Goal: Information Seeking & Learning: Learn about a topic

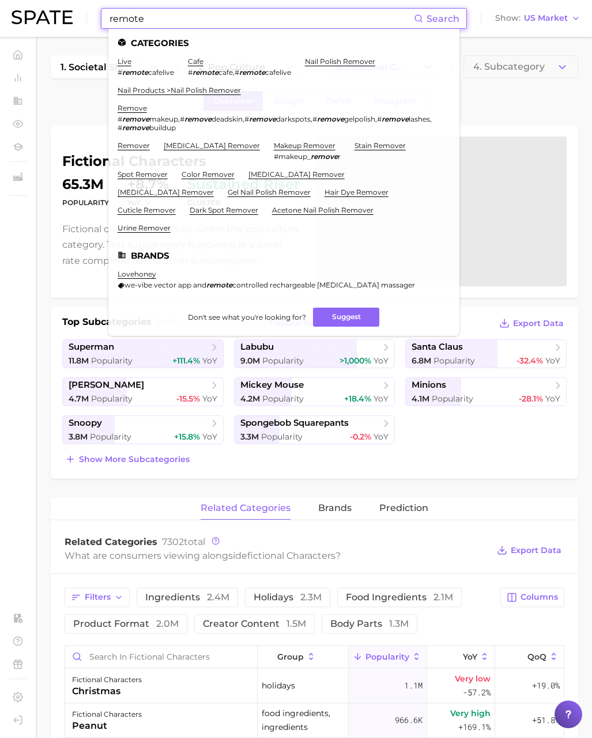
scroll to position [3, 0]
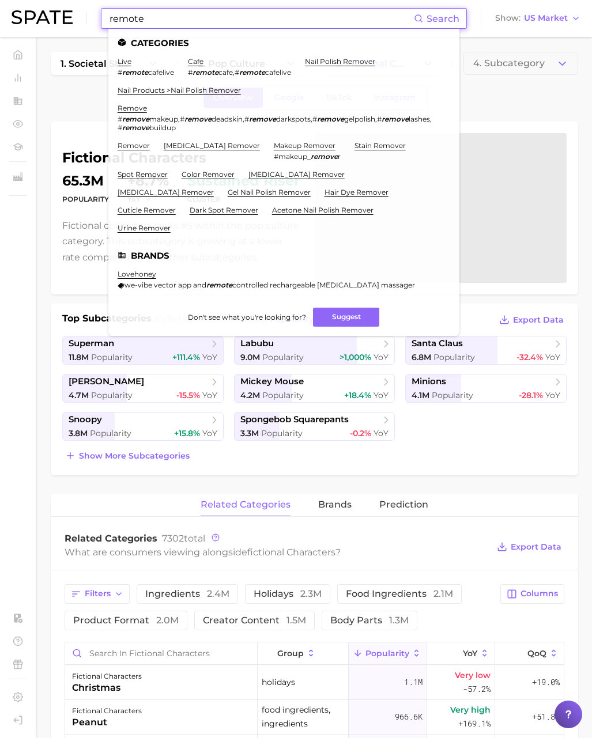
click at [155, 24] on input "remote" at bounding box center [261, 19] width 306 height 20
drag, startPoint x: 159, startPoint y: 20, endPoint x: 28, endPoint y: 12, distance: 131.1
click at [28, 12] on div "remote Search Categories live # remote cafelive cafe # remote cafe , # remote c…" at bounding box center [296, 18] width 569 height 37
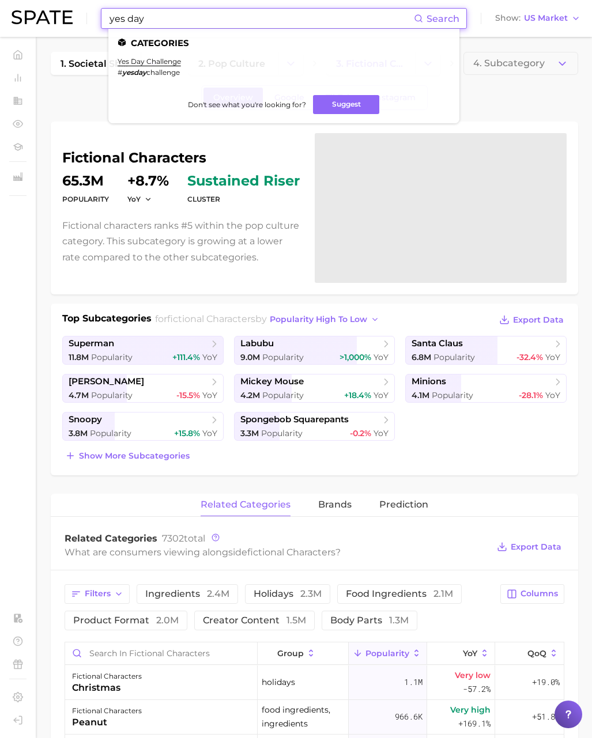
scroll to position [0, 0]
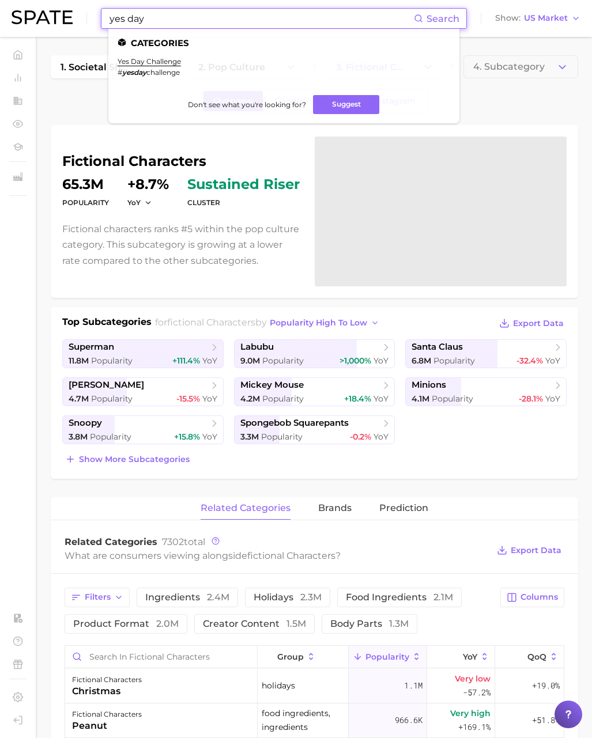
drag, startPoint x: 124, startPoint y: 17, endPoint x: 61, endPoint y: 15, distance: 62.9
click at [61, 15] on div "yes day Search Categories yes day challenge # yesday challenge Don't see what y…" at bounding box center [296, 18] width 569 height 37
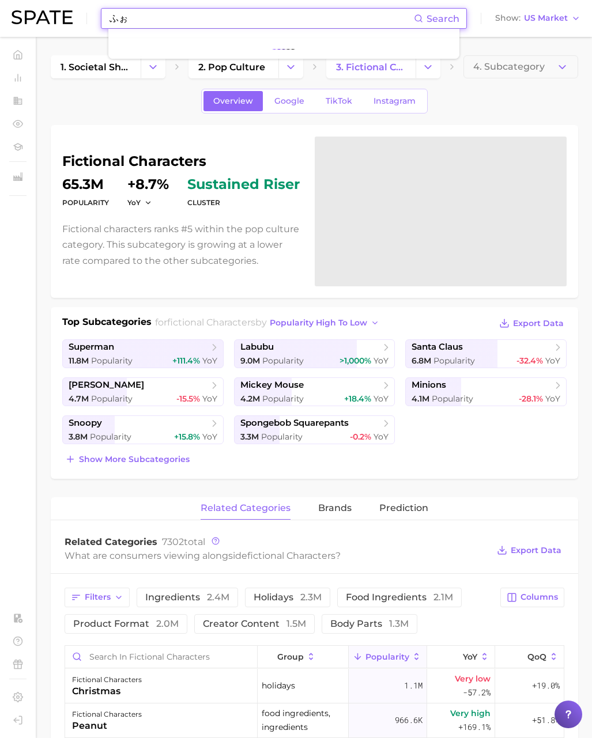
type input "ふ"
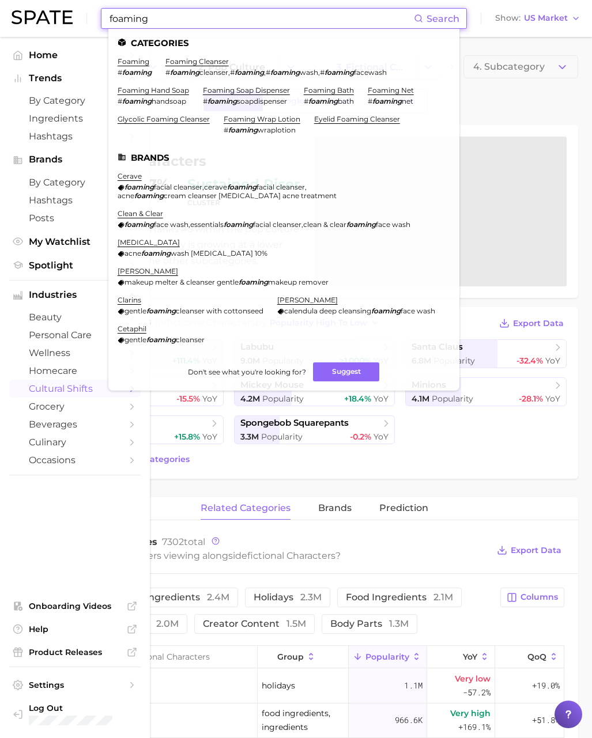
type input "foaming"
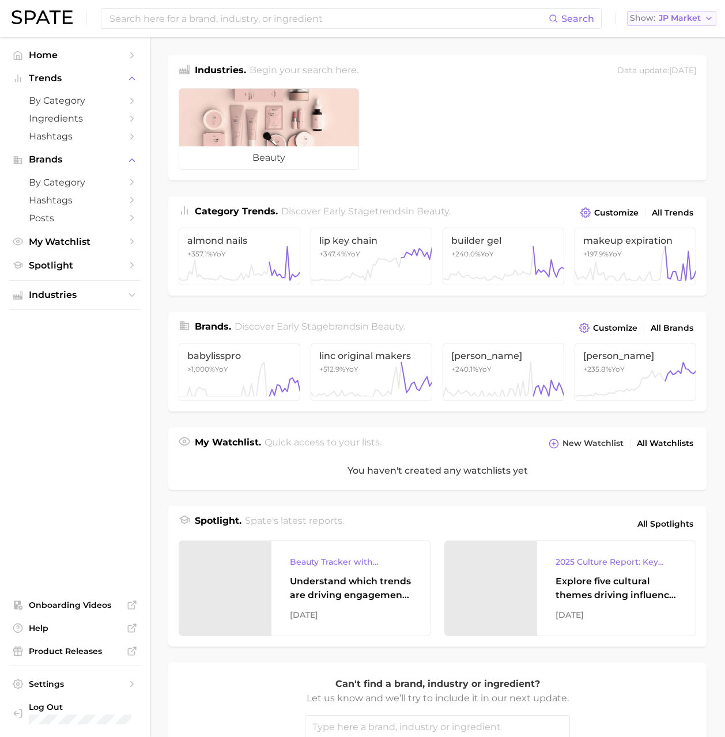
click at [680, 24] on button "Show JP Market" at bounding box center [671, 18] width 89 height 15
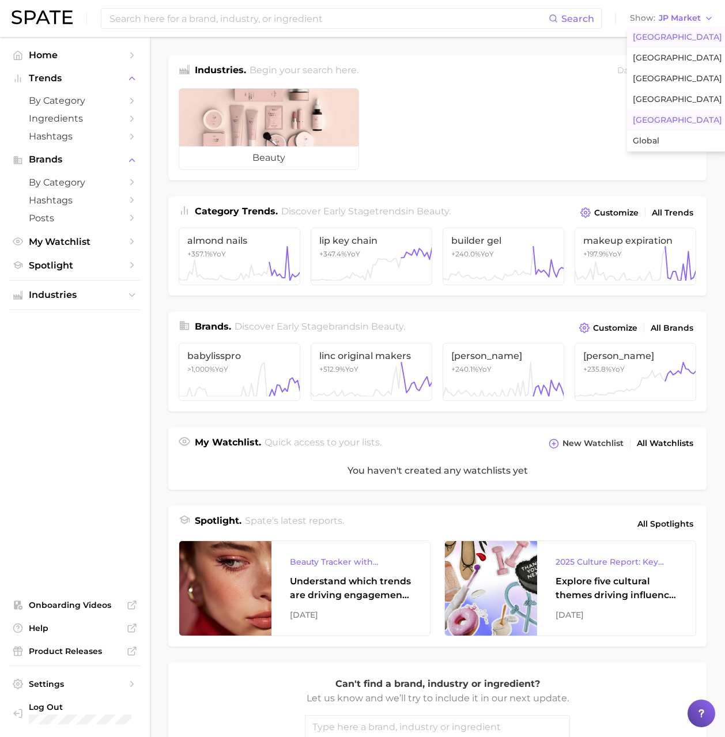
drag, startPoint x: 670, startPoint y: 37, endPoint x: 637, endPoint y: 33, distance: 33.8
click at [668, 37] on span "[GEOGRAPHIC_DATA]" at bounding box center [677, 37] width 89 height 10
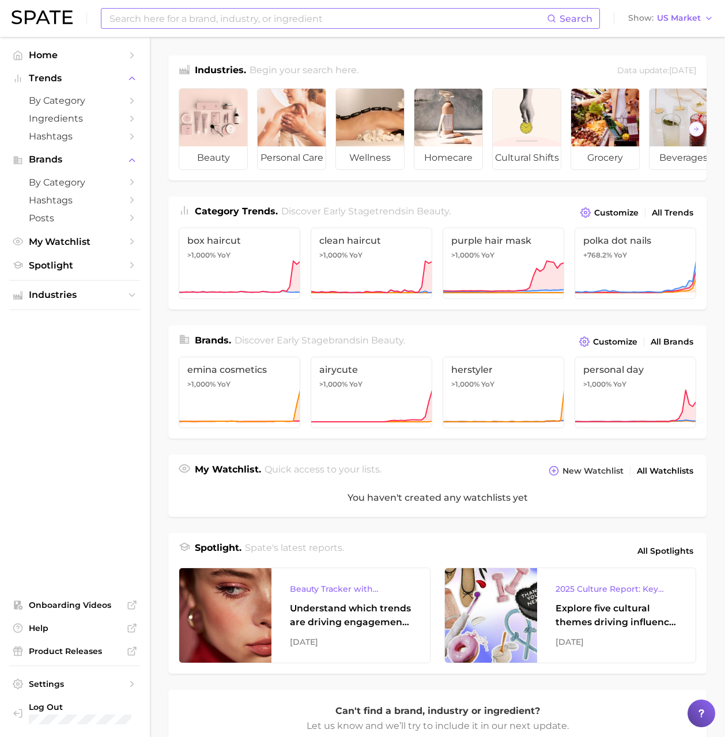
click at [420, 26] on input at bounding box center [327, 19] width 439 height 20
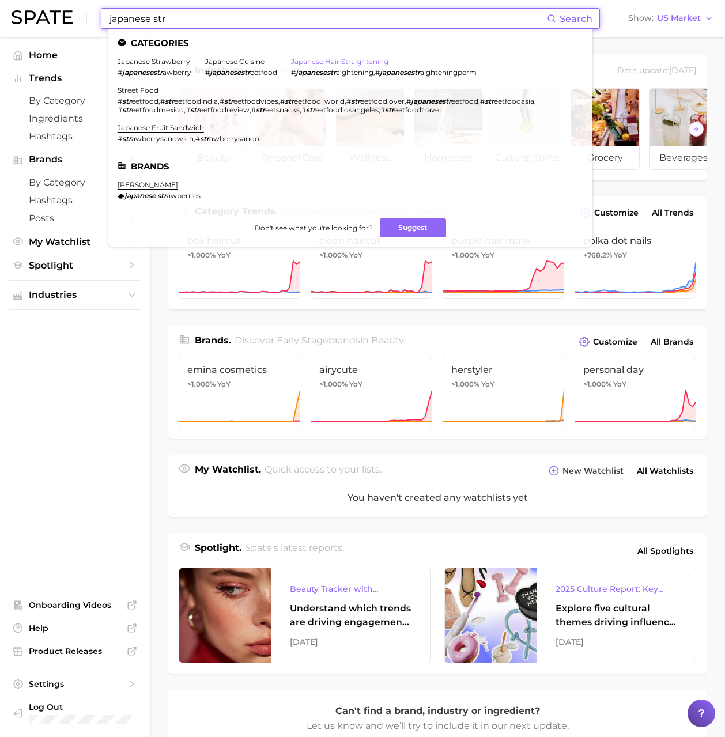
type input "japanese str"
click at [330, 64] on link "japanese hair straightening" at bounding box center [339, 61] width 97 height 9
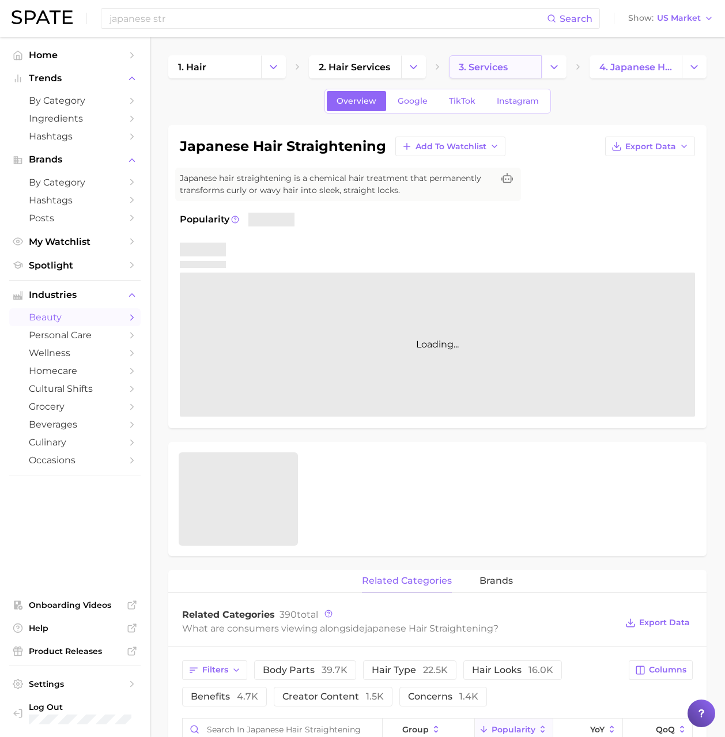
click at [484, 71] on span "3. services" at bounding box center [483, 67] width 49 height 11
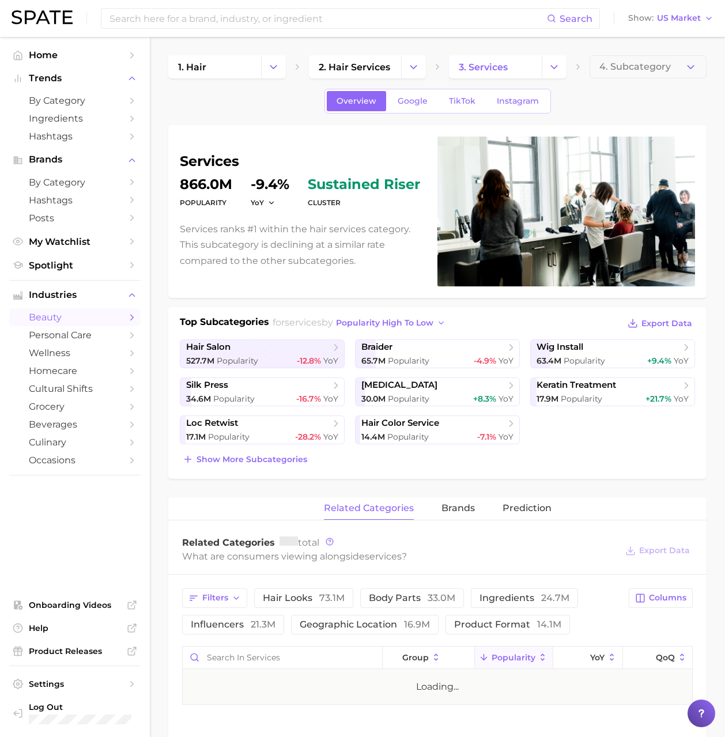
click at [219, 163] on h1 "services" at bounding box center [302, 161] width 244 height 14
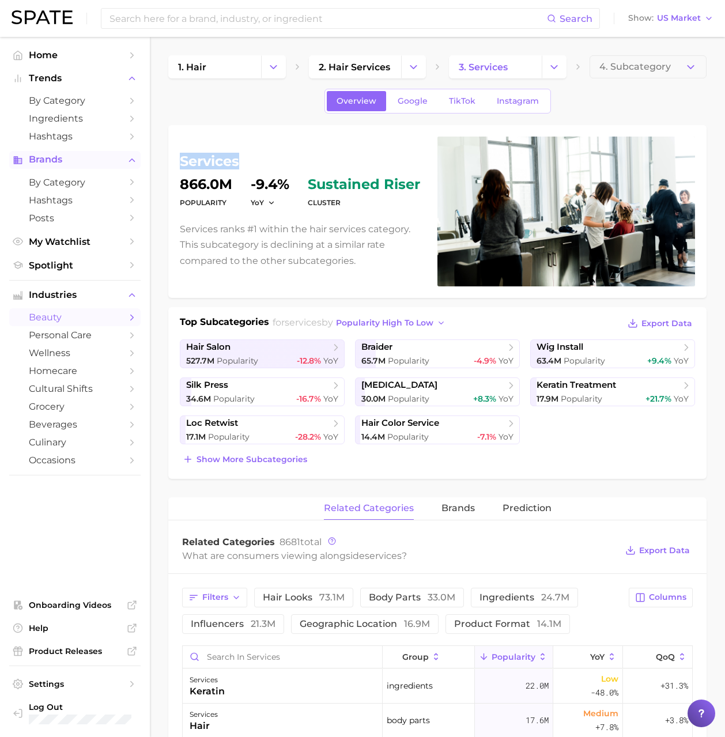
copy h1 "services"
click at [183, 23] on input at bounding box center [327, 19] width 439 height 20
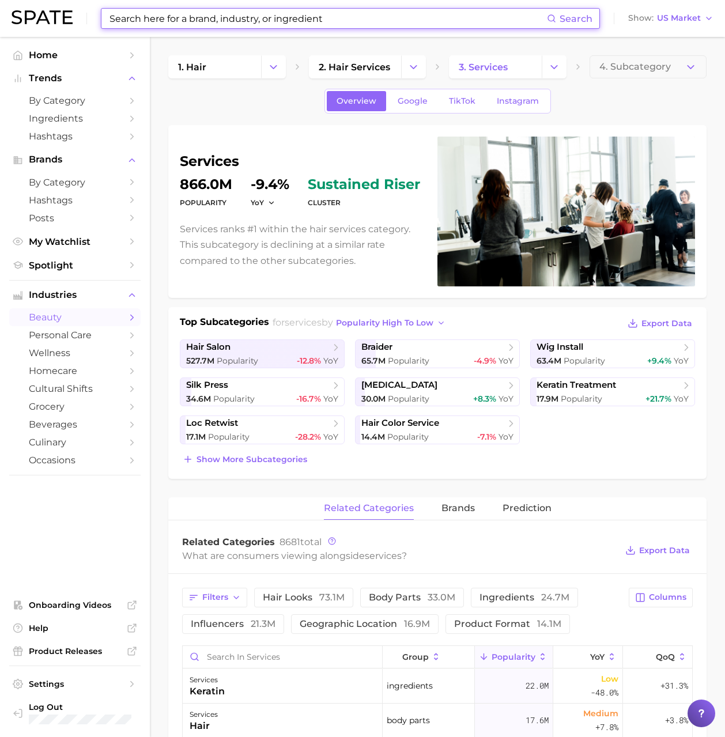
paste input "latex"
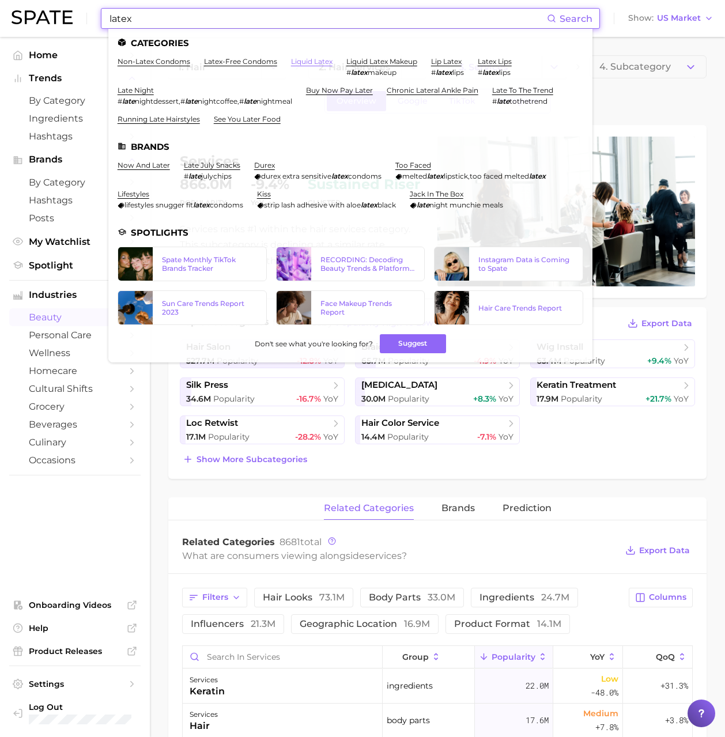
type input "latex"
click at [307, 61] on link "liquid latex" at bounding box center [312, 61] width 42 height 9
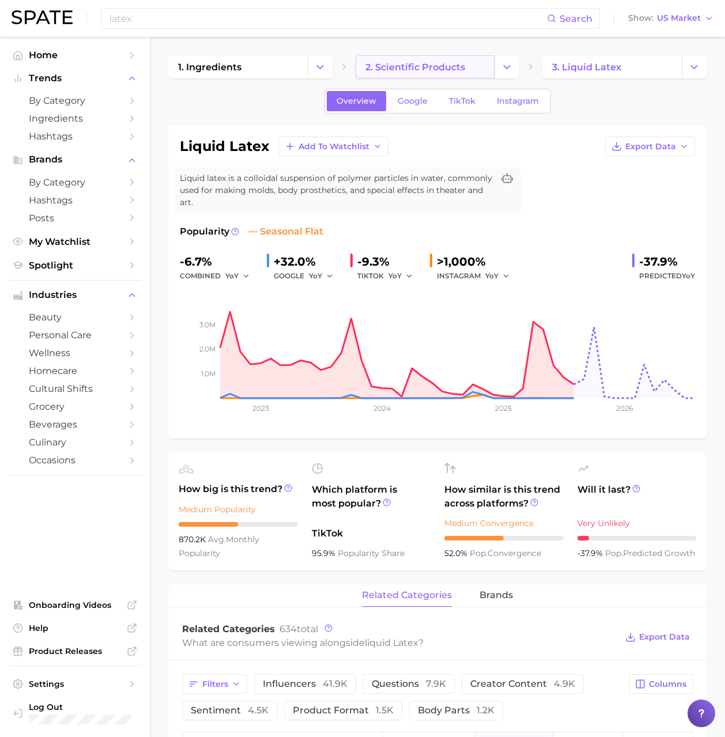
click at [452, 72] on link "2. scientific products" at bounding box center [426, 66] width 140 height 23
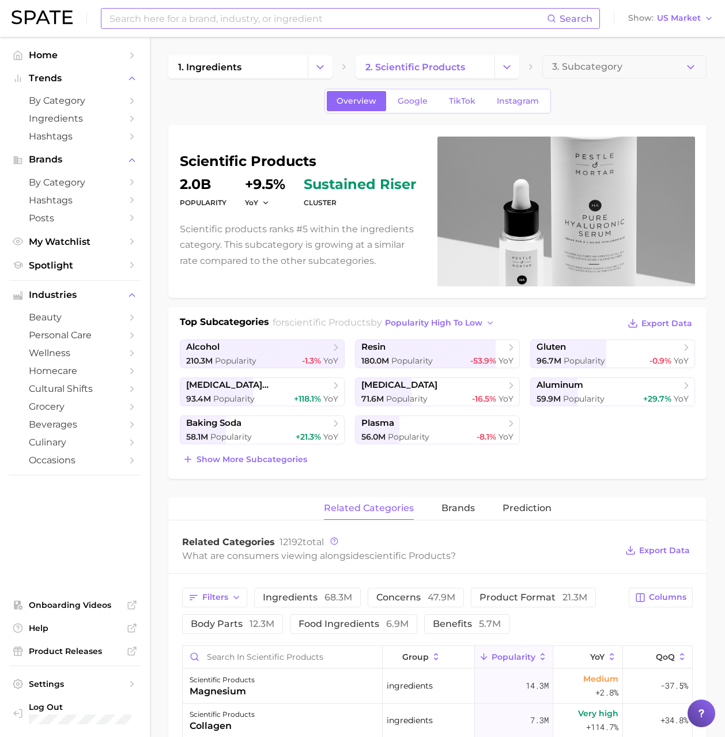
drag, startPoint x: 239, startPoint y: 31, endPoint x: 233, endPoint y: 20, distance: 12.9
click at [238, 27] on div "Search Show US Market" at bounding box center [363, 18] width 702 height 37
click at [232, 18] on input at bounding box center [327, 19] width 439 height 20
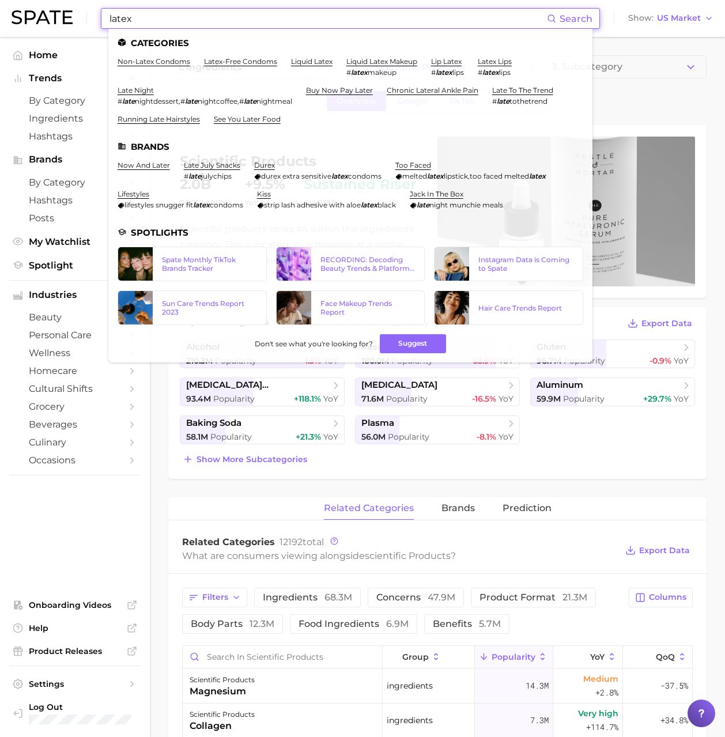
type input "latex"
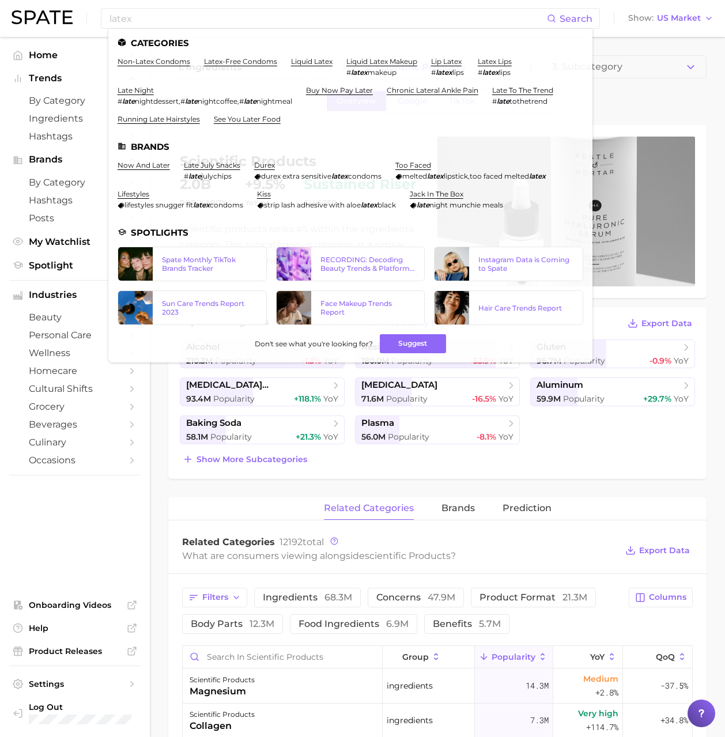
click at [617, 93] on div "Overview Google TikTok Instagram" at bounding box center [437, 101] width 538 height 25
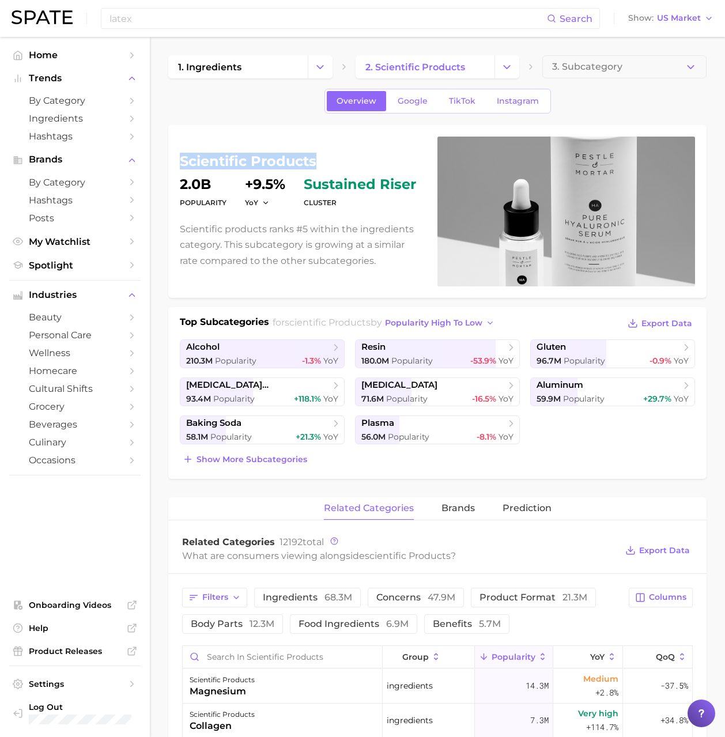
drag, startPoint x: 323, startPoint y: 160, endPoint x: 184, endPoint y: 153, distance: 139.1
click at [184, 154] on h1 "scientific products" at bounding box center [302, 161] width 244 height 14
copy h1 "scientific products"
